Goal: Go to known website: Access a specific website the user already knows

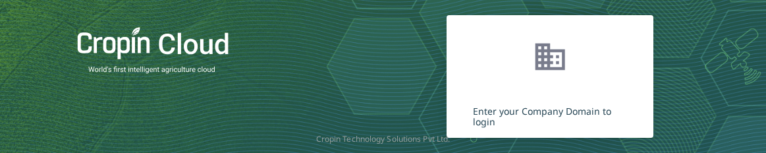
click at [0, 30] on html "Enter your Company Domain to login Company Domain * Continue Powered by Cropin …" at bounding box center [383, 76] width 766 height 153
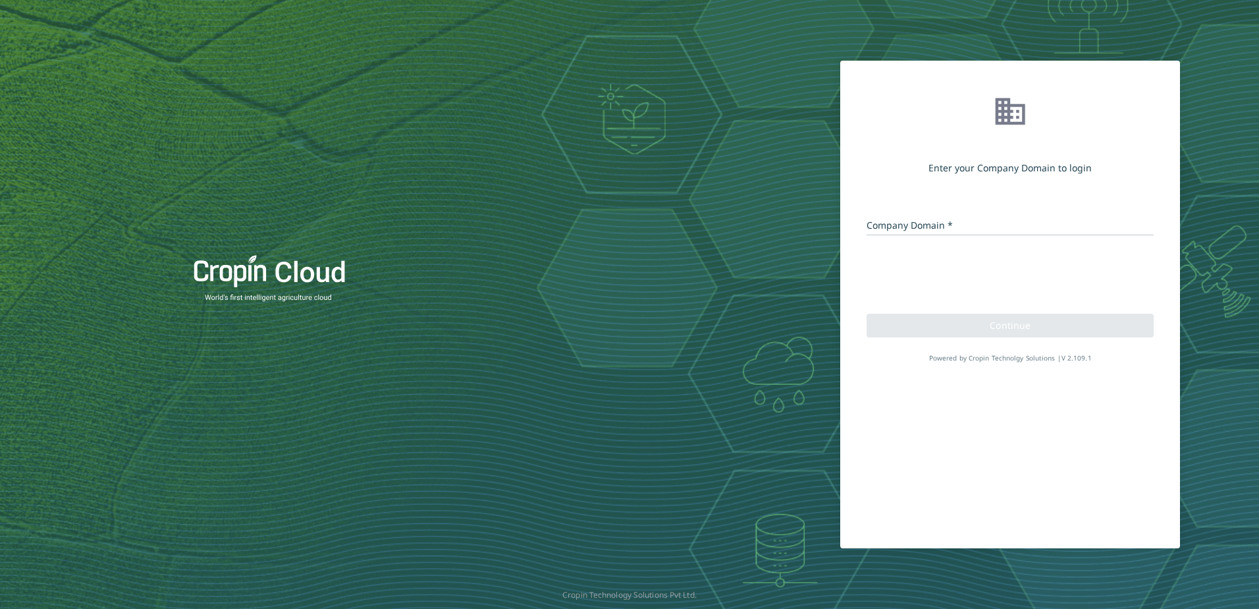
click at [971, 213] on div "Company Domain *" at bounding box center [1010, 221] width 287 height 28
click at [969, 227] on input "Company Domain *" at bounding box center [1010, 225] width 287 height 13
click at [910, 225] on input "Company Domain *" at bounding box center [1010, 225] width 287 height 13
click at [947, 225] on input "Company Domain *" at bounding box center [1010, 225] width 287 height 13
click at [894, 225] on input "Company Domain *" at bounding box center [1010, 225] width 287 height 13
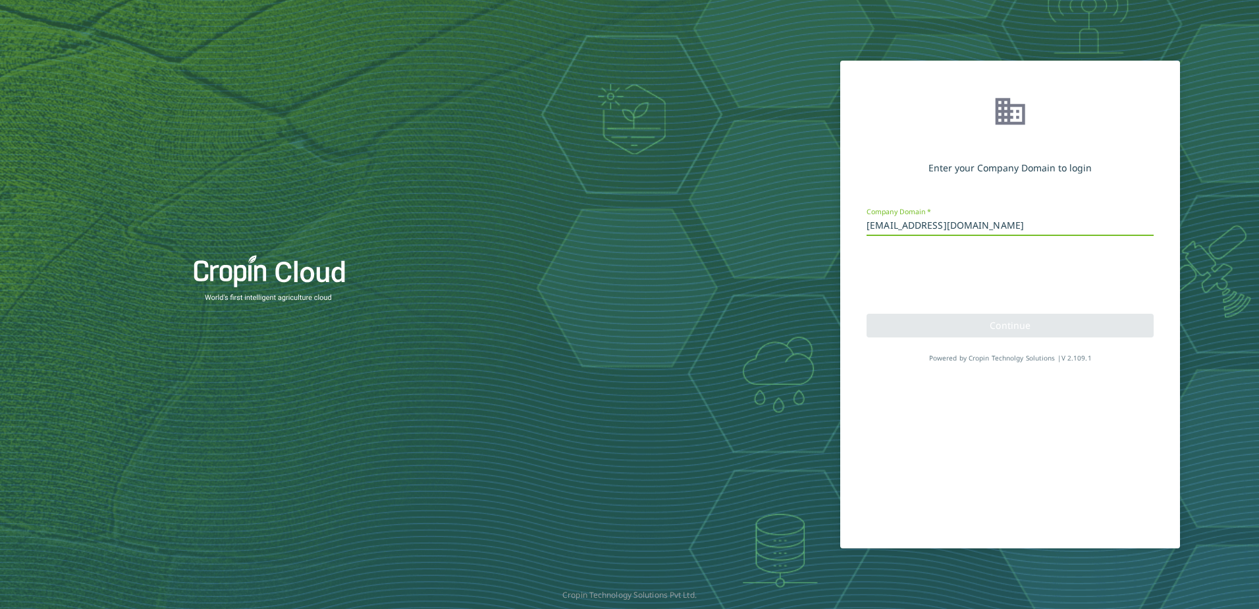
click at [1082, 248] on div "[EMAIL_ADDRESS][DOMAIN_NAME] Company Domain * Continue Powered by Cropin Techno…" at bounding box center [1010, 272] width 307 height 134
click at [929, 232] on div "[EMAIL_ADDRESS][DOMAIN_NAME] Company Domain *" at bounding box center [1010, 221] width 287 height 28
click at [1047, 298] on div "[EMAIL_ADDRESS][DOMAIN_NAME] Company Domain * Company Domain can not start with…" at bounding box center [1010, 272] width 307 height 134
drag, startPoint x: 990, startPoint y: 221, endPoint x: 849, endPoint y: 225, distance: 141.0
click at [849, 225] on mat-card "Enter your Company Domain to login [EMAIL_ADDRESS][DOMAIN_NAME] Company Domain …" at bounding box center [1010, 304] width 340 height 487
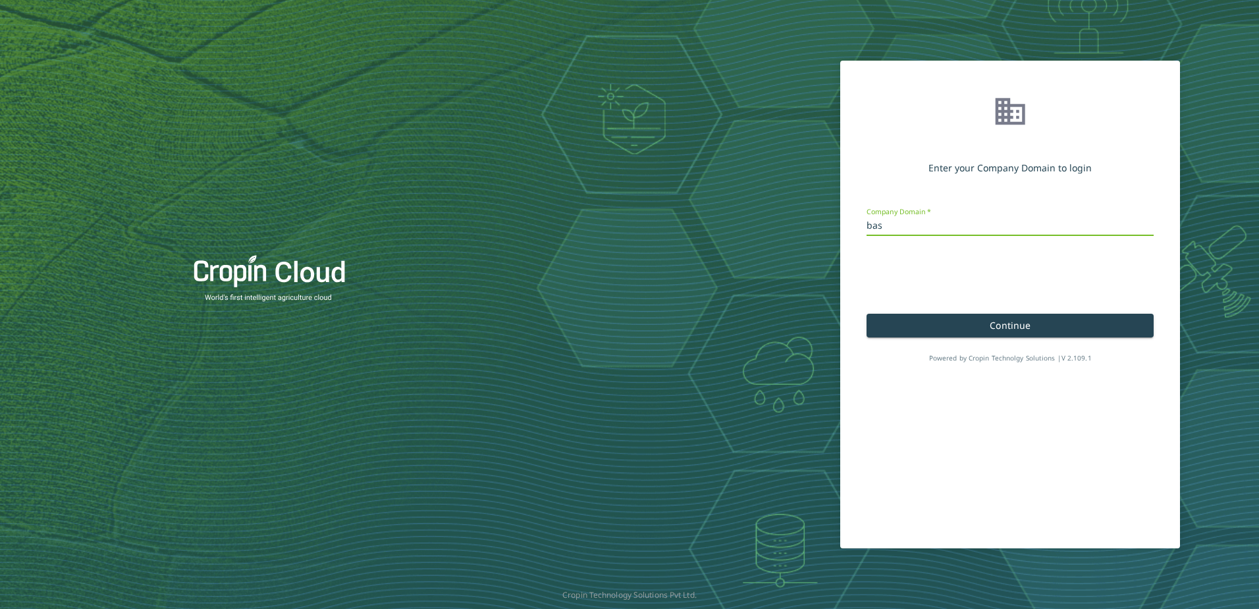
type input "basf1"
click at [940, 245] on div "basf1 Company Domain *" at bounding box center [1010, 227] width 287 height 40
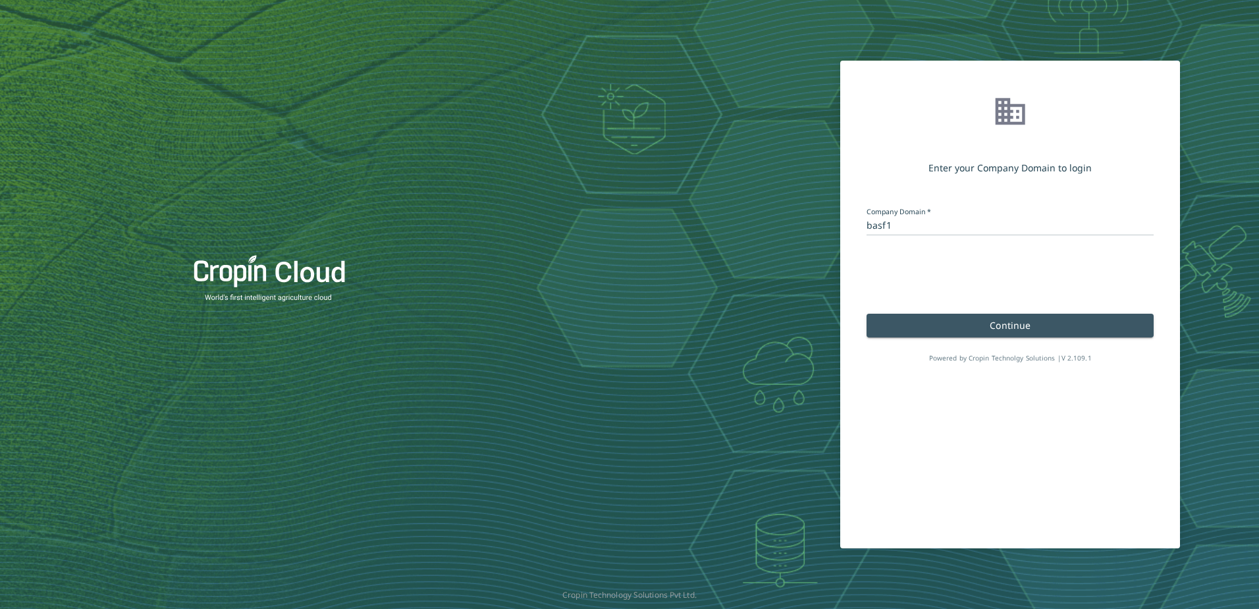
click at [1019, 330] on span "Continue" at bounding box center [1010, 325] width 41 height 13
